Goal: Obtain resource: Download file/media

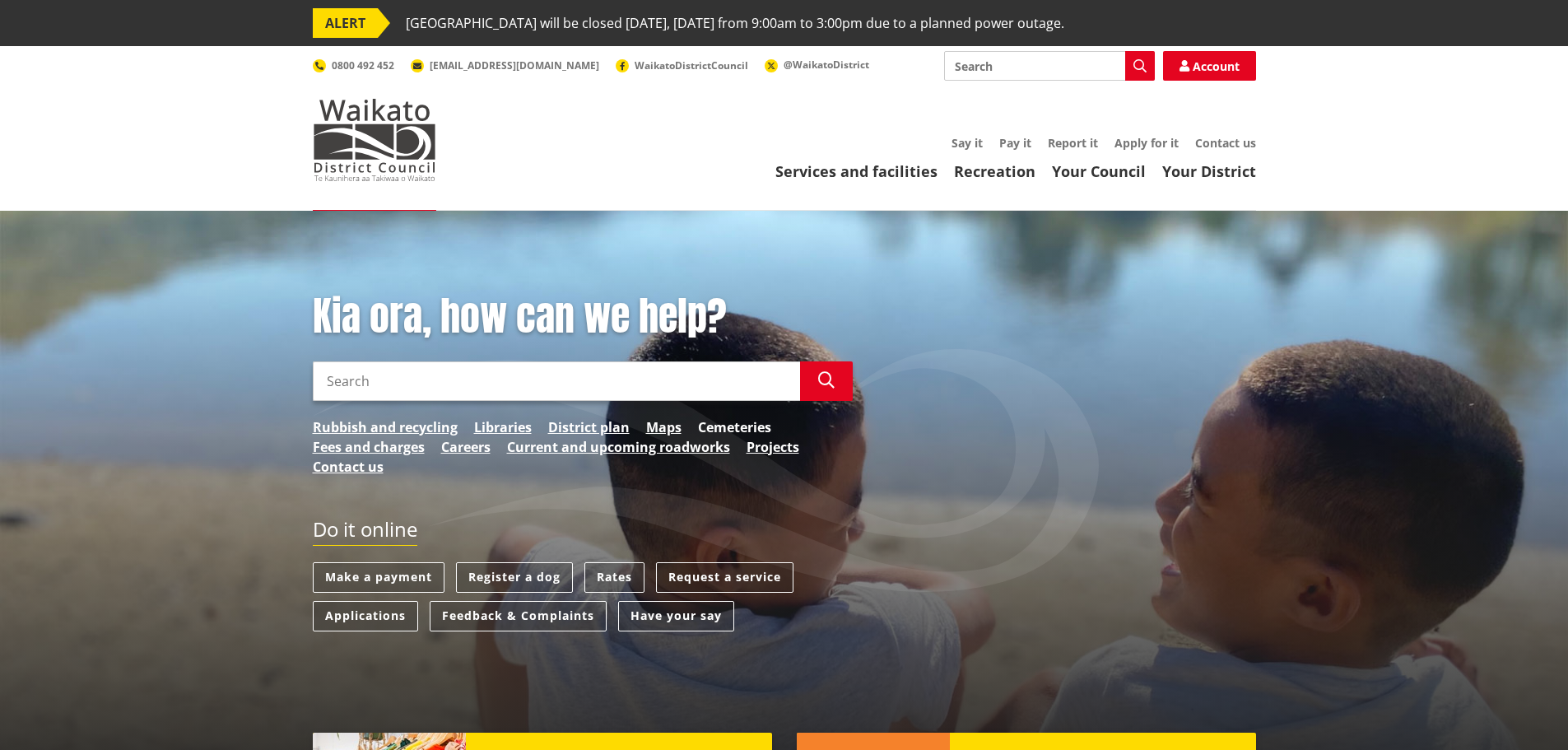
drag, startPoint x: 0, startPoint y: 0, endPoint x: 734, endPoint y: 424, distance: 847.7
click at [734, 424] on link "Cemeteries" at bounding box center [734, 427] width 73 height 20
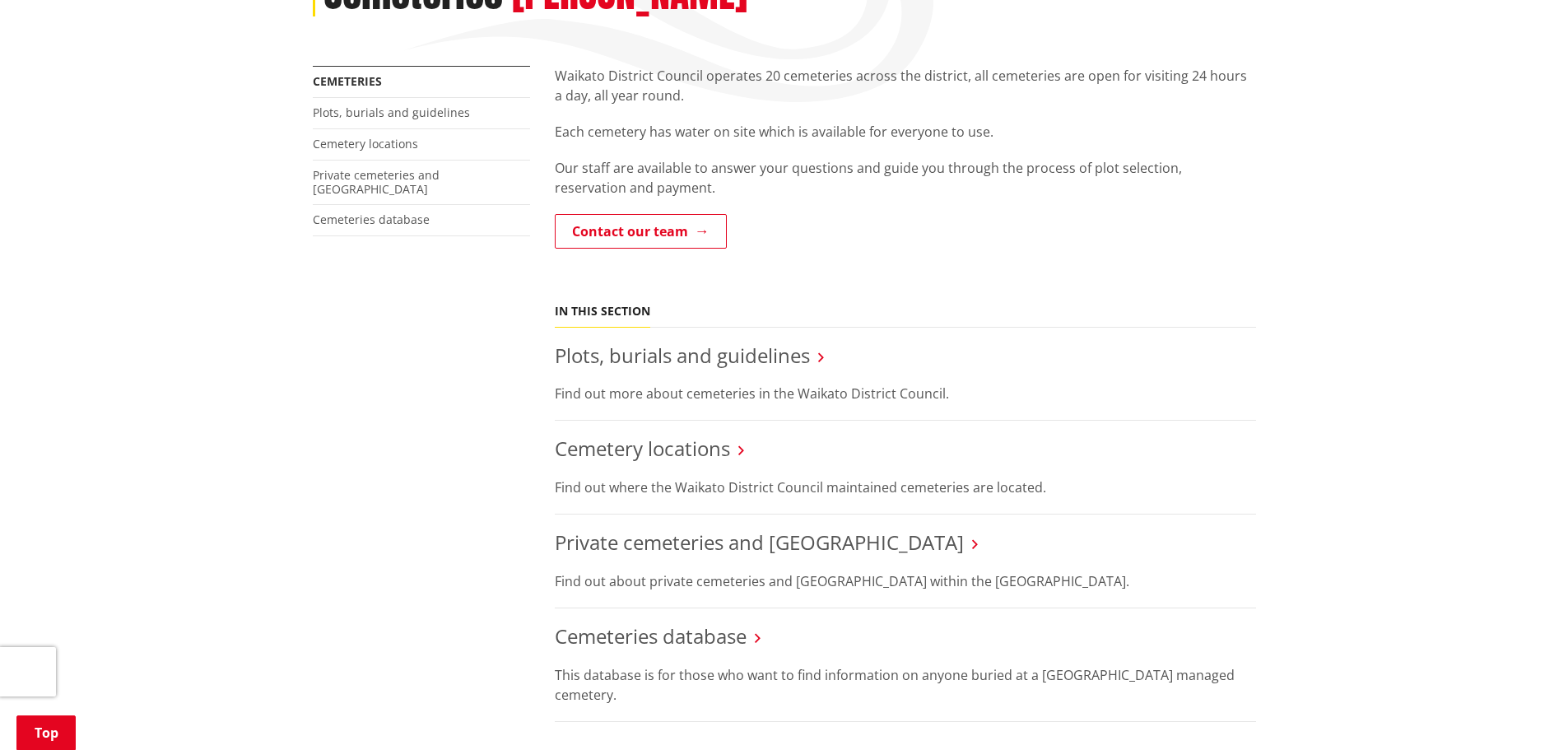
scroll to position [284, 0]
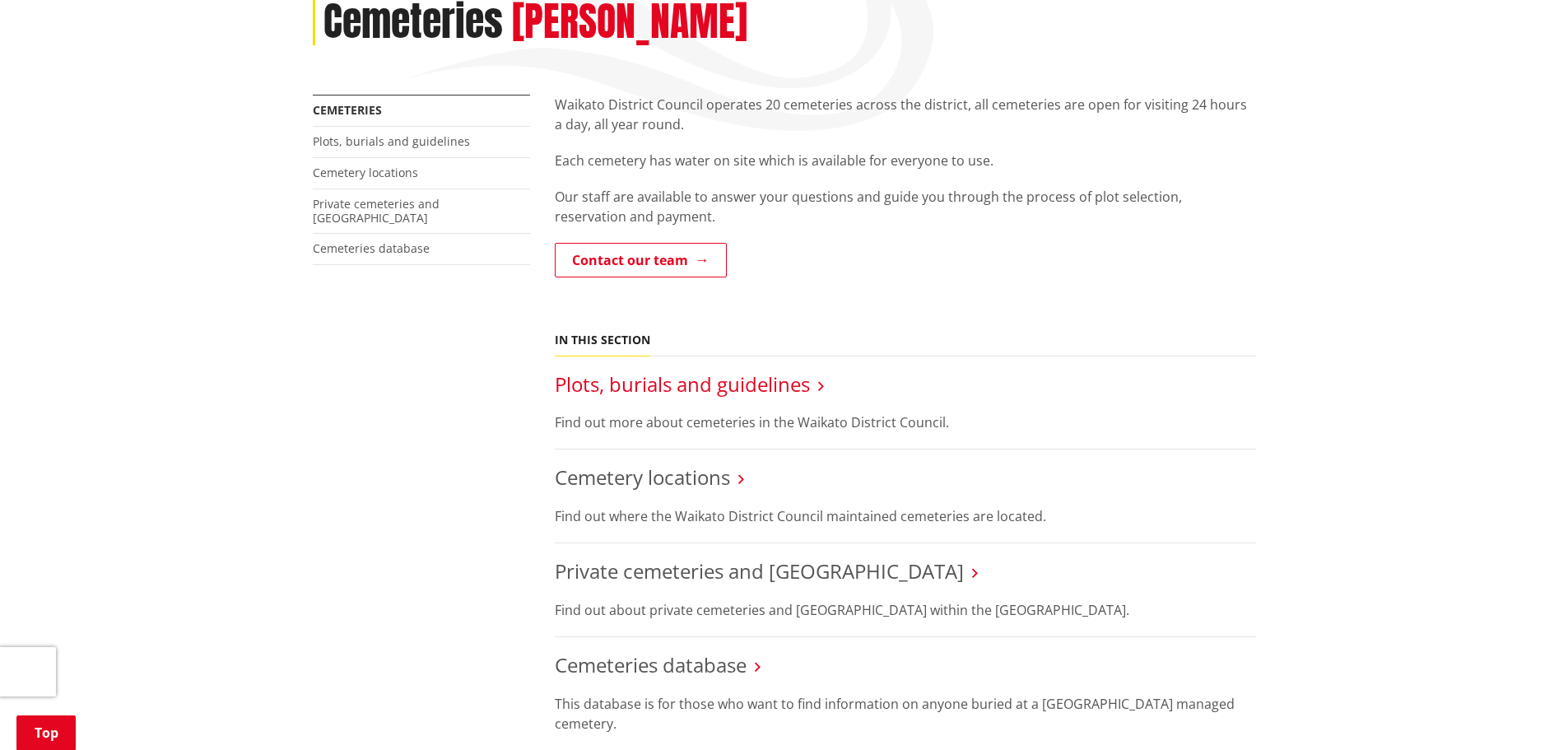
click at [626, 380] on link "Plots, burials and guidelines" at bounding box center [682, 383] width 255 height 27
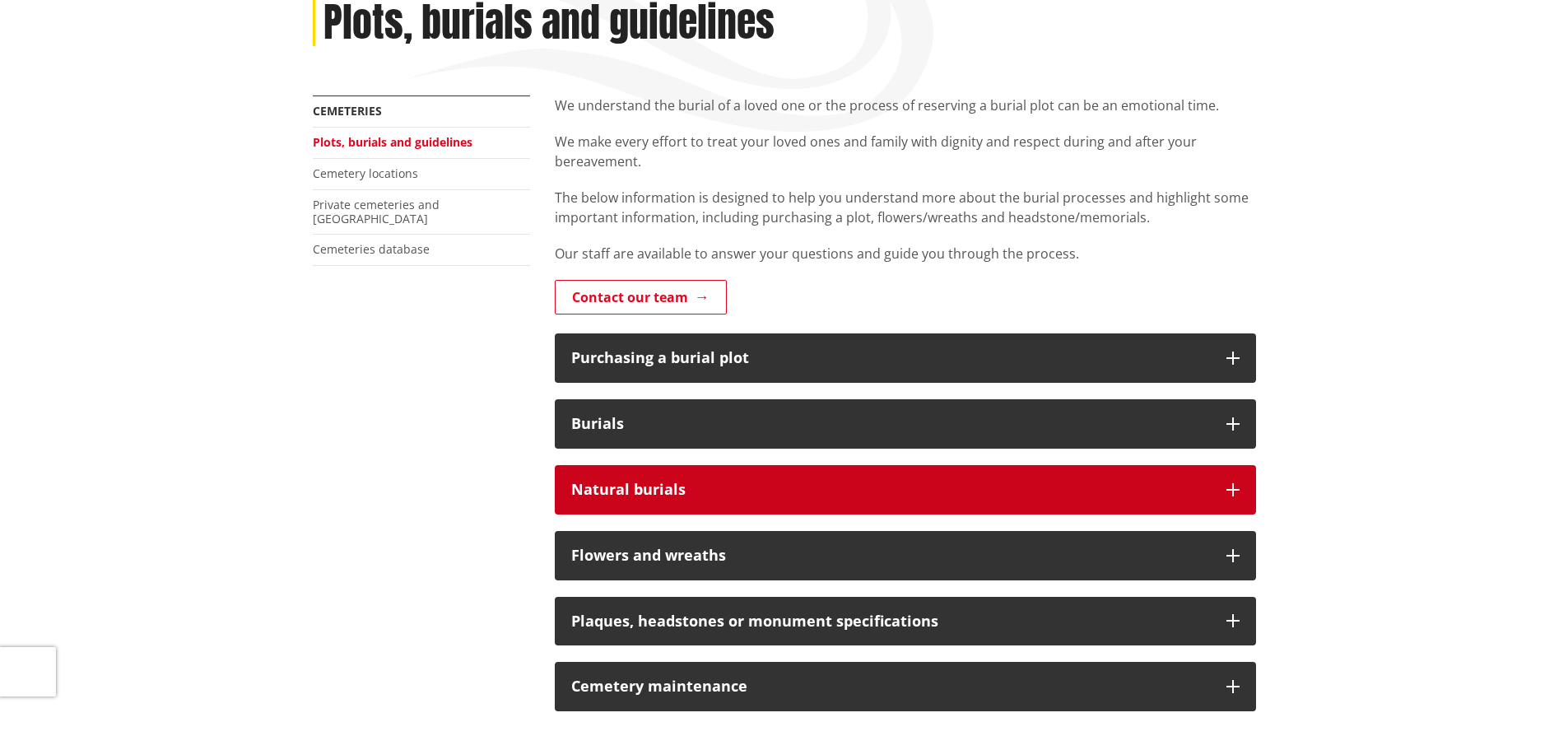
scroll to position [329, 0]
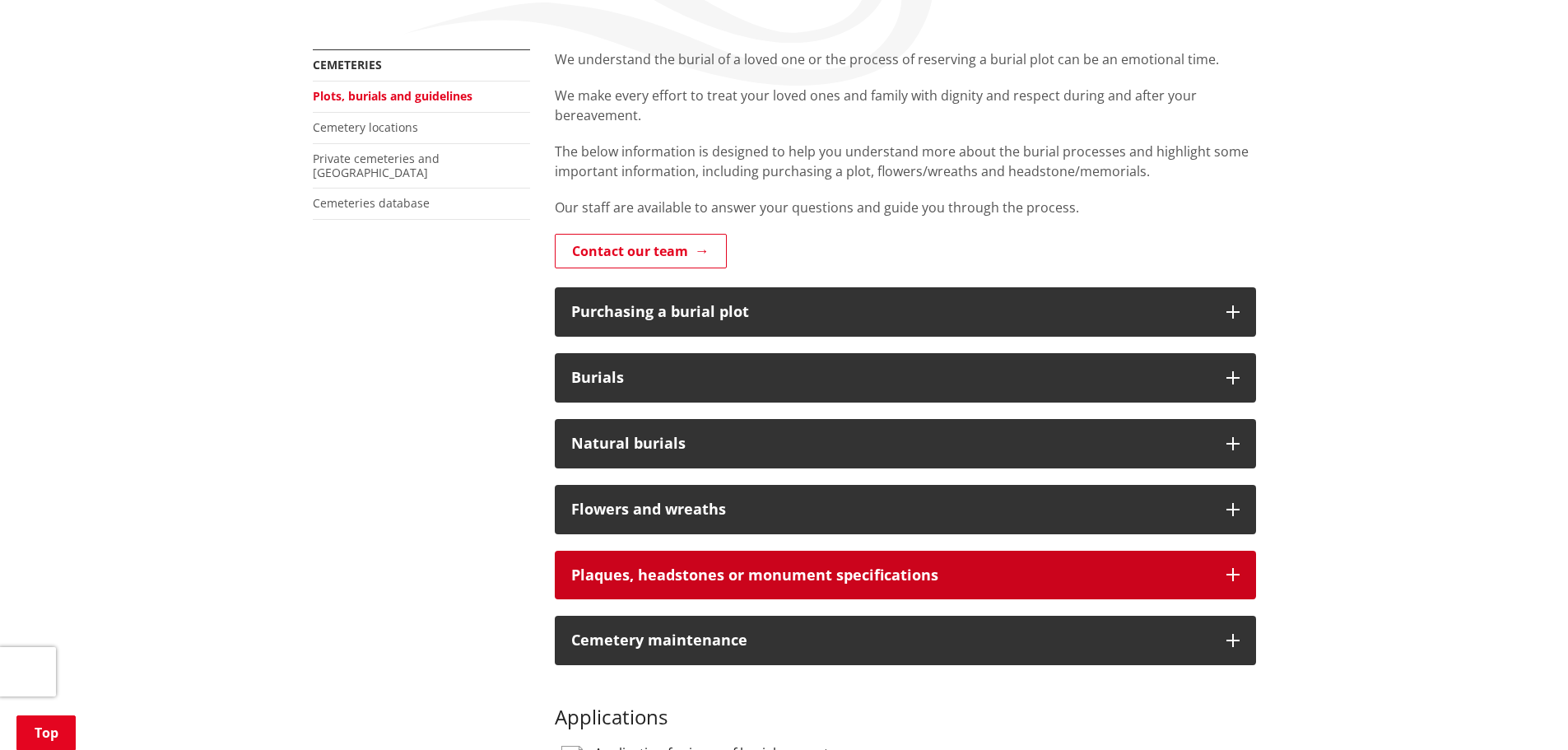
click at [586, 588] on button "Plaques, headstones or monument specifications" at bounding box center [904, 575] width 701 height 50
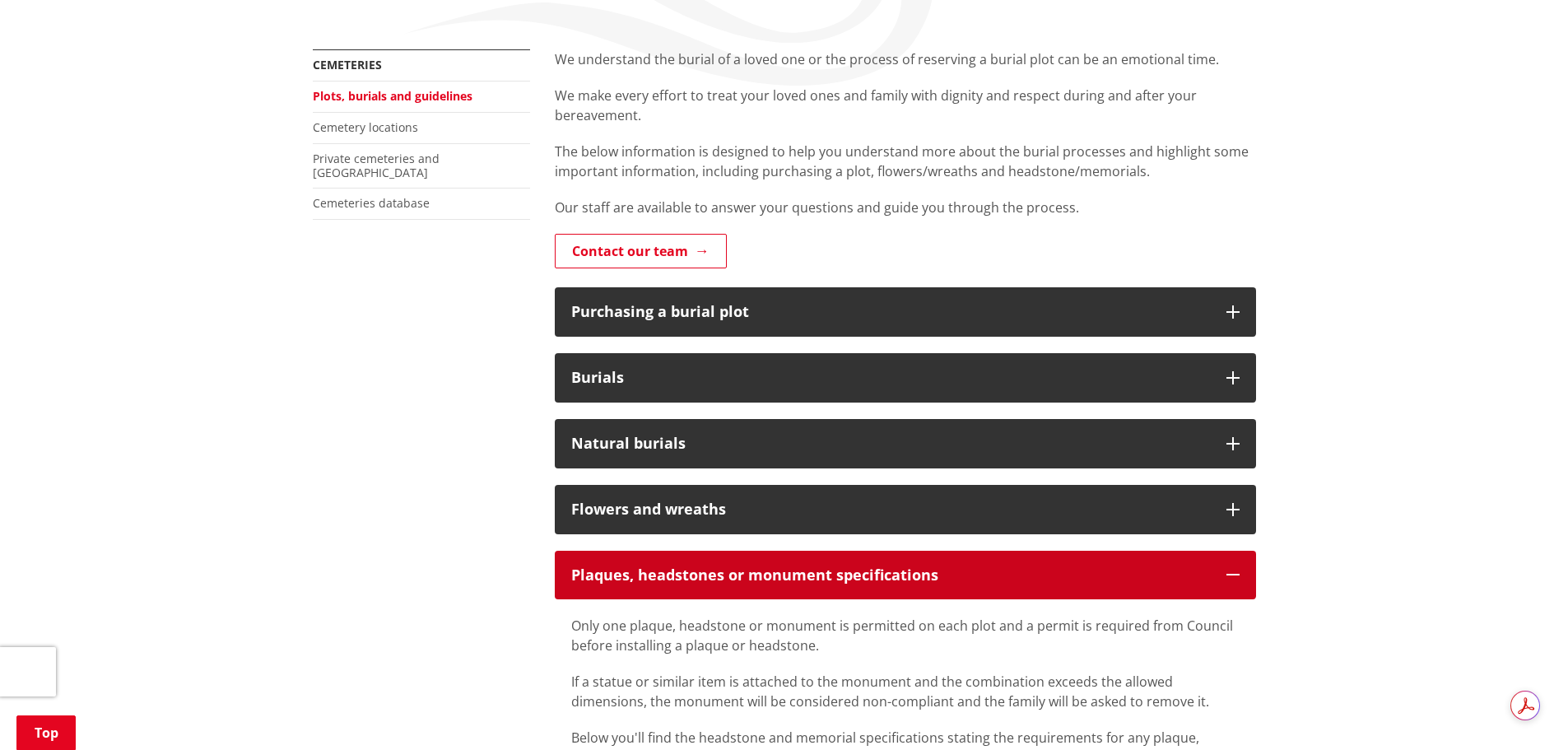
click at [586, 588] on button "Plaques, headstones or monument specifications" at bounding box center [904, 575] width 701 height 50
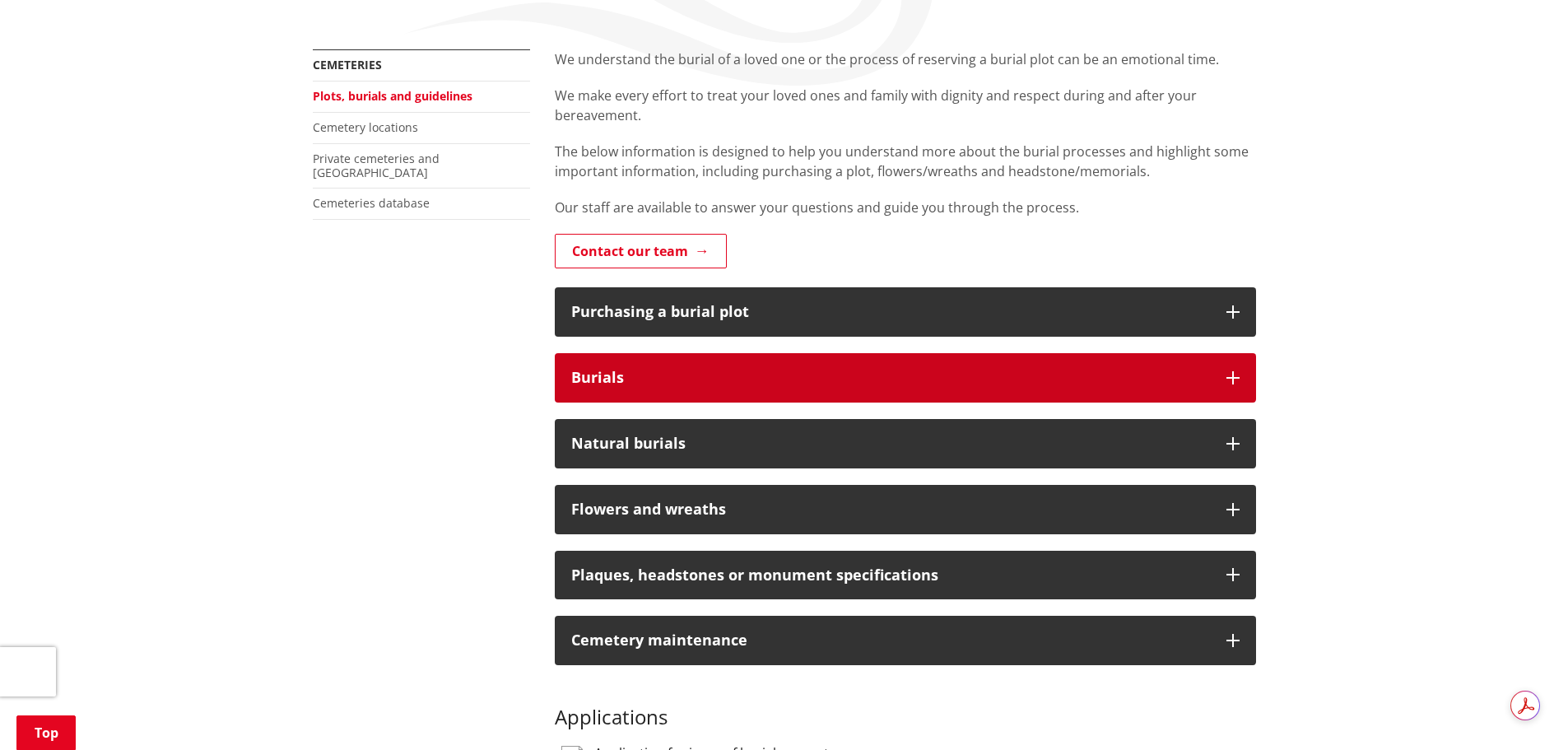
click at [603, 366] on button "Burials" at bounding box center [904, 377] width 701 height 50
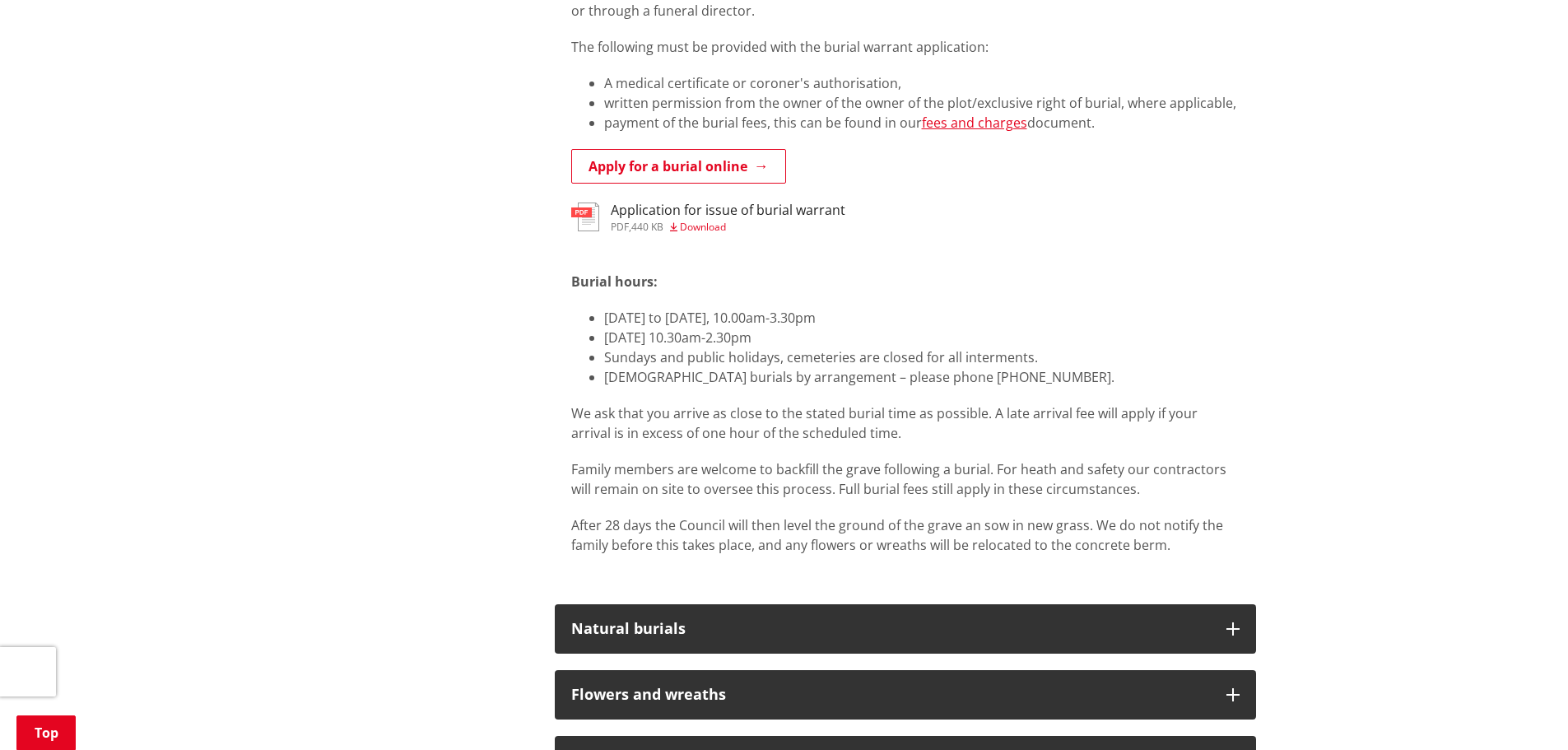
scroll to position [740, 0]
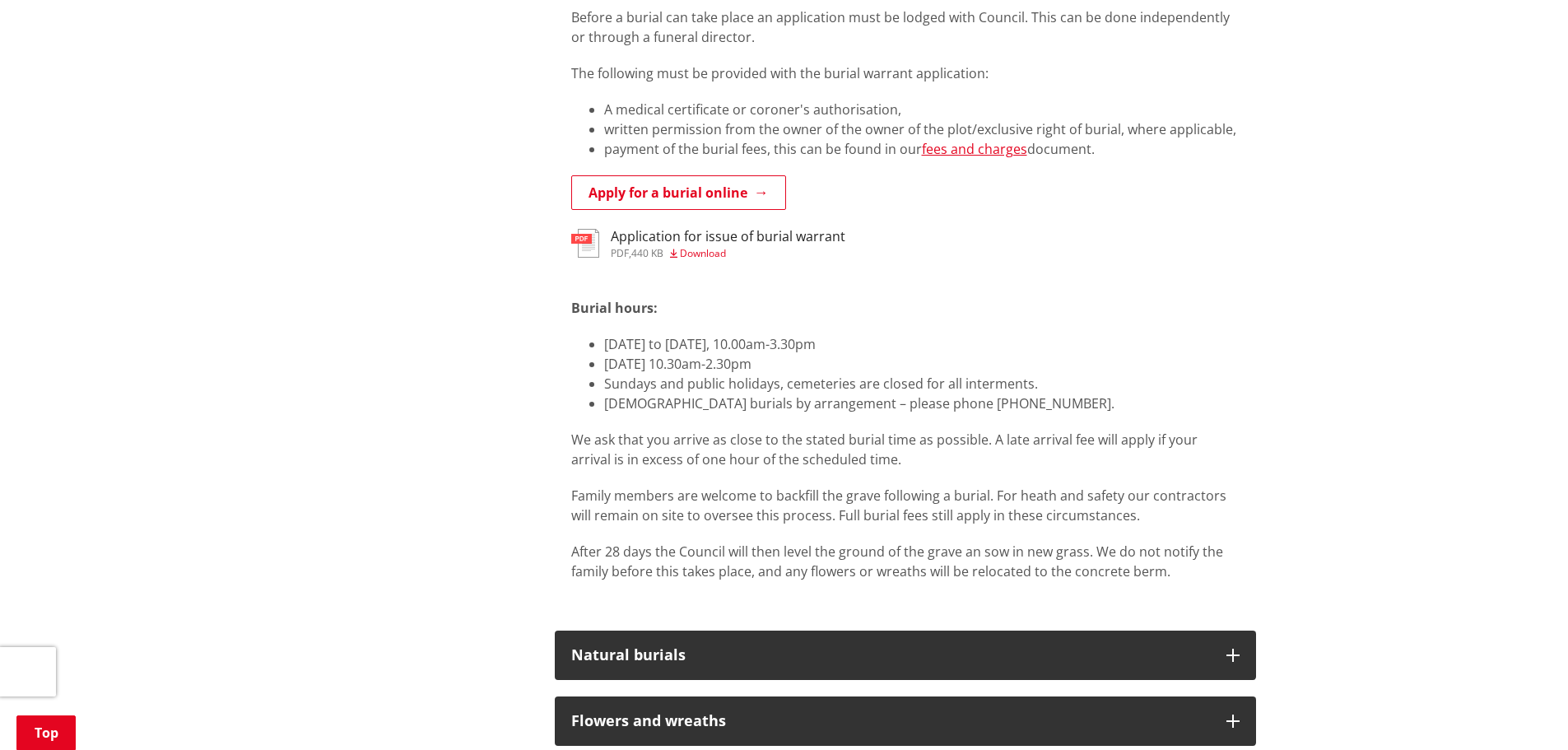
click at [677, 260] on div "Application for issue of burial warrant pdf , 440 KB Download" at bounding box center [904, 245] width 668 height 33
click at [682, 252] on span "Download" at bounding box center [698, 253] width 56 height 14
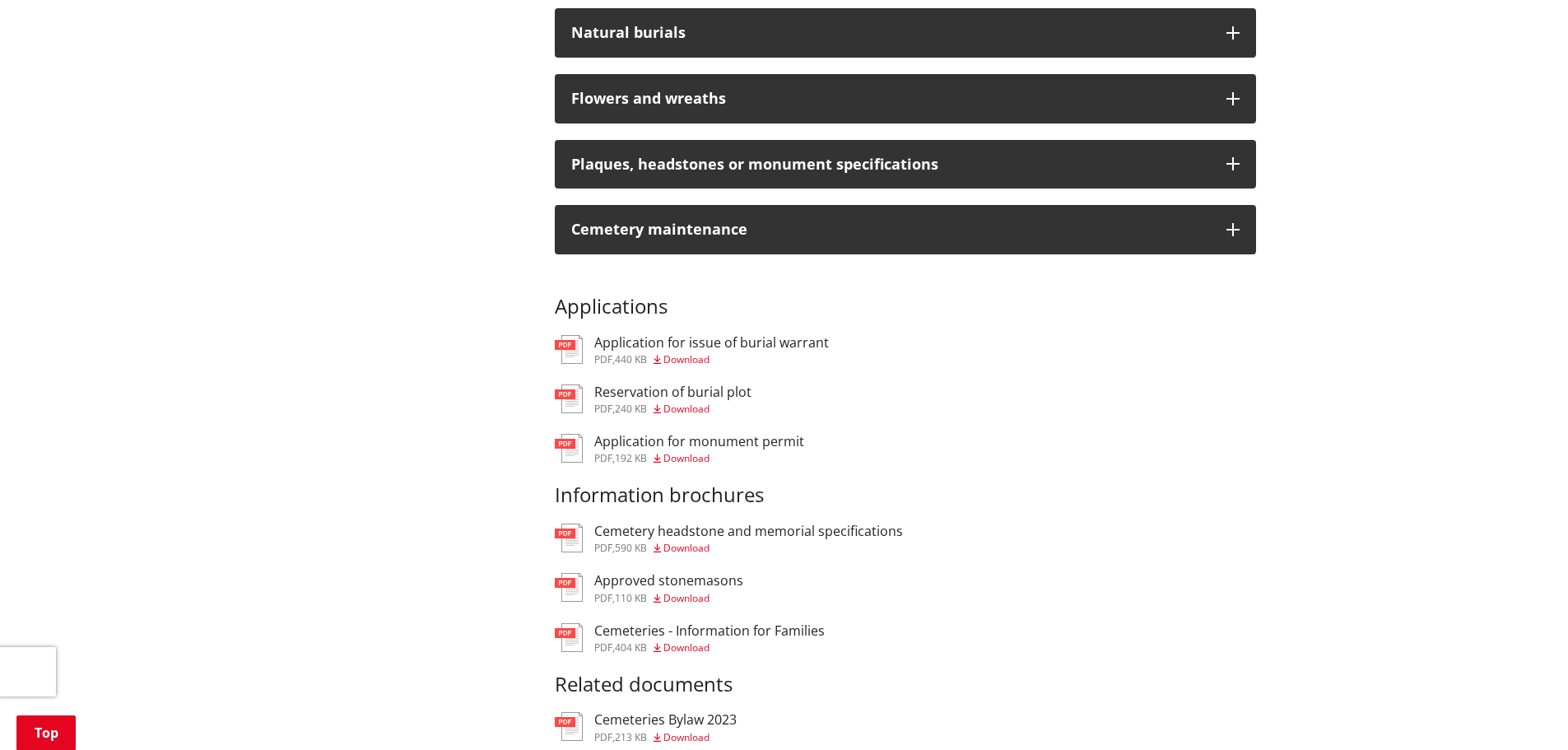
scroll to position [740, 0]
